Goal: Transaction & Acquisition: Book appointment/travel/reservation

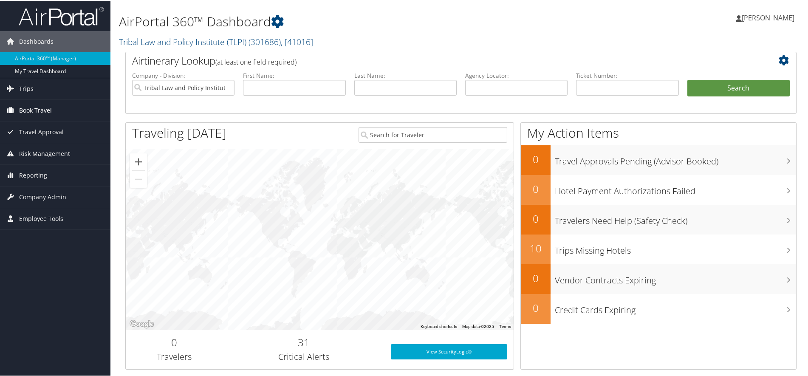
click at [50, 113] on span "Book Travel" at bounding box center [35, 109] width 33 height 21
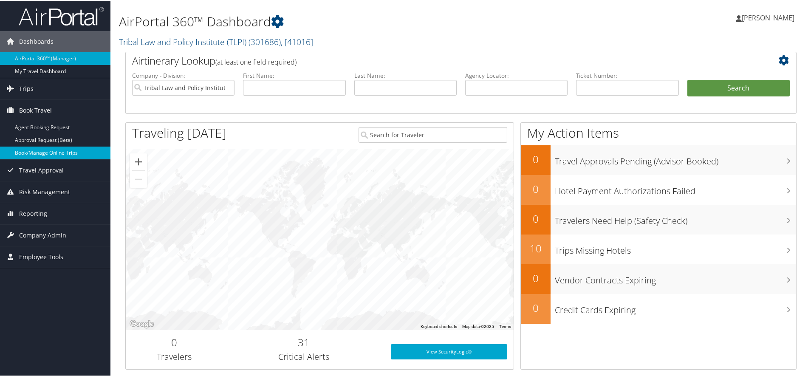
click at [78, 151] on link "Book/Manage Online Trips" at bounding box center [55, 152] width 110 height 13
